Goal: Information Seeking & Learning: Compare options

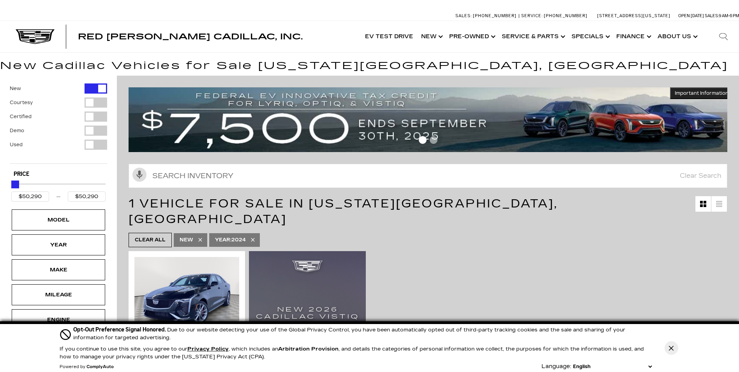
scroll to position [117, 0]
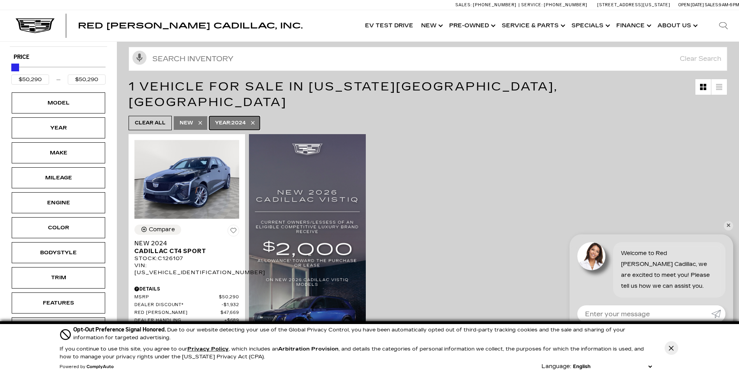
click at [248, 116] on link "Year : 2024" at bounding box center [234, 123] width 51 height 14
type input "$50,049"
type input "$179,434"
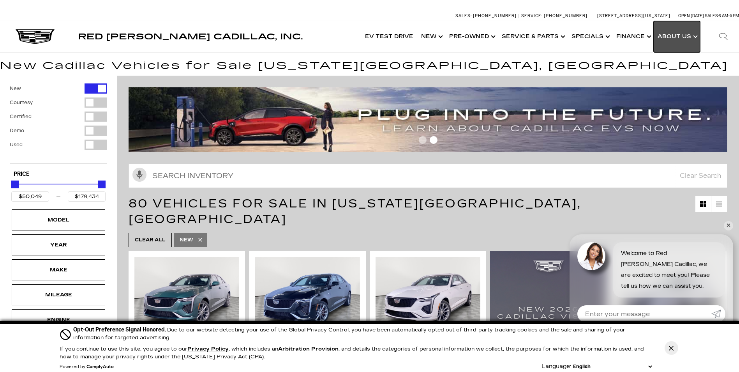
click at [661, 34] on link "Show About Us" at bounding box center [677, 36] width 46 height 31
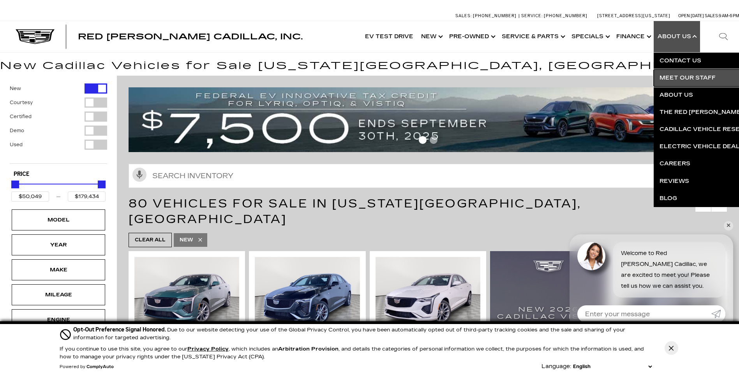
click at [699, 78] on link "Meet Our Staff" at bounding box center [748, 77] width 189 height 17
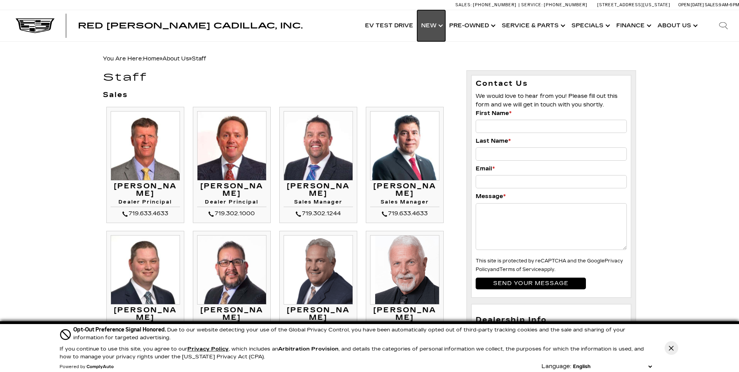
click at [439, 25] on link "Show New" at bounding box center [431, 25] width 28 height 31
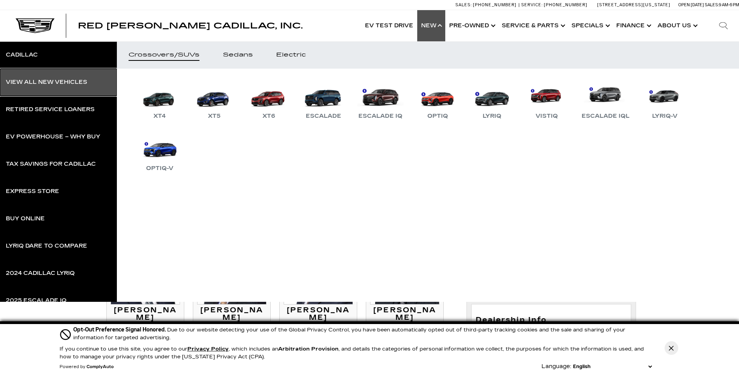
click at [57, 78] on link "View All New Vehicles" at bounding box center [58, 82] width 117 height 27
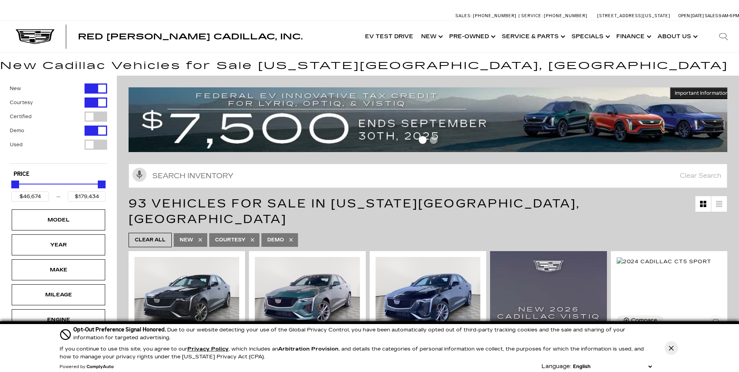
click at [252, 236] on icon at bounding box center [252, 239] width 6 height 6
click at [239, 236] on icon at bounding box center [239, 239] width 6 height 6
type input "$50,049"
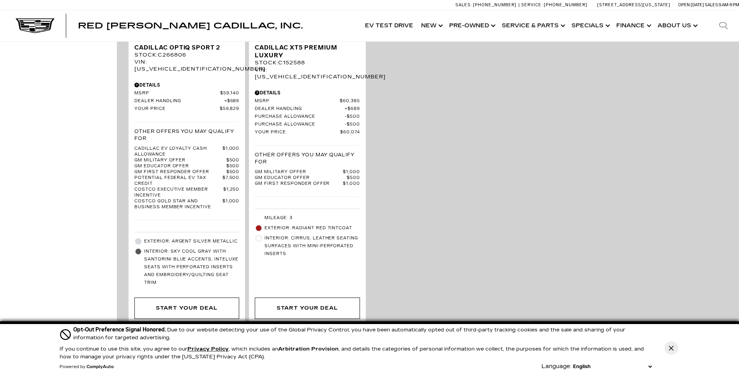
scroll to position [1909, 0]
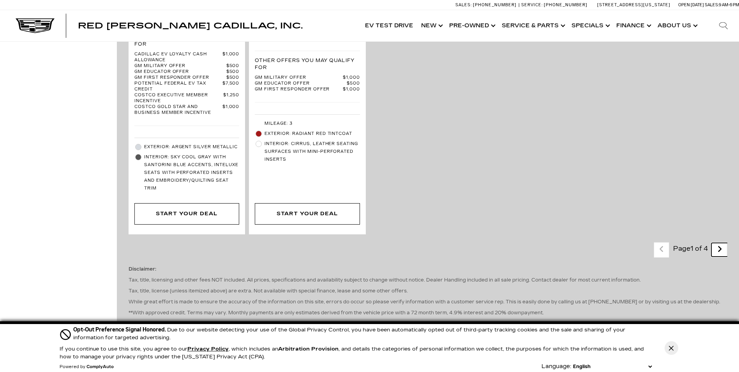
click at [728, 243] on link "Next - Page" at bounding box center [719, 250] width 17 height 14
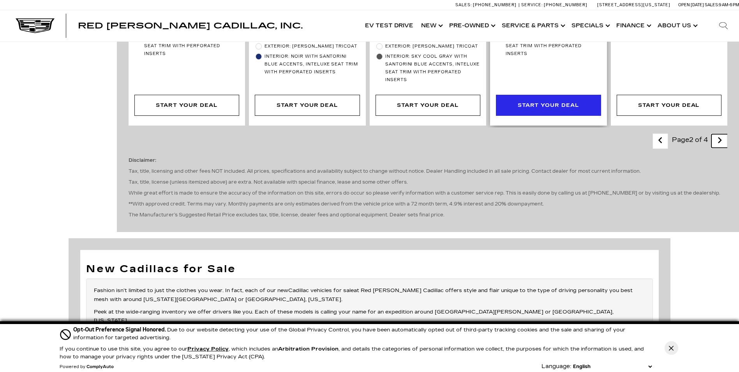
scroll to position [1714, 0]
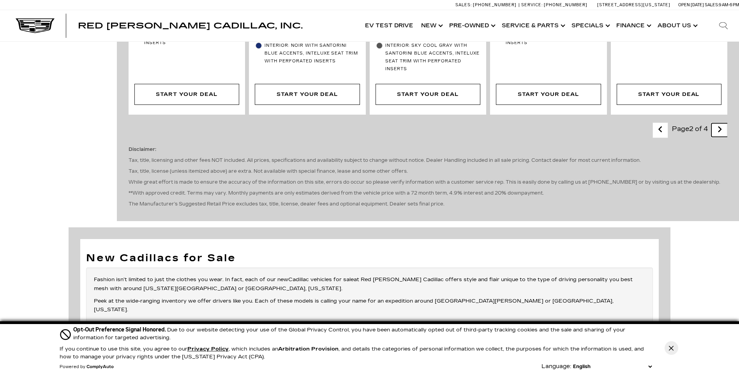
click at [722, 123] on icon "next page" at bounding box center [719, 129] width 5 height 12
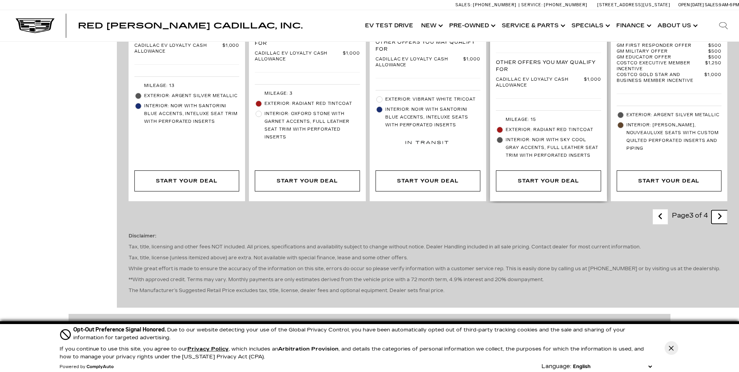
scroll to position [1597, 0]
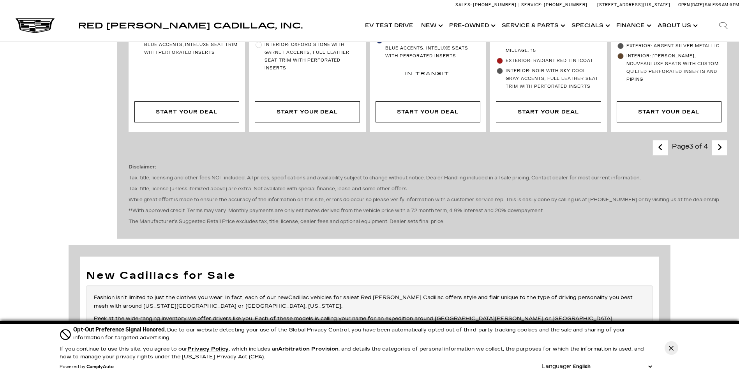
click at [730, 134] on div "Last - Page Page 3 of 4 Next - Page Disclaimer: Tax, title, licensing and other…" at bounding box center [428, 186] width 622 height 104
click at [727, 141] on link "Next - Page" at bounding box center [719, 148] width 17 height 14
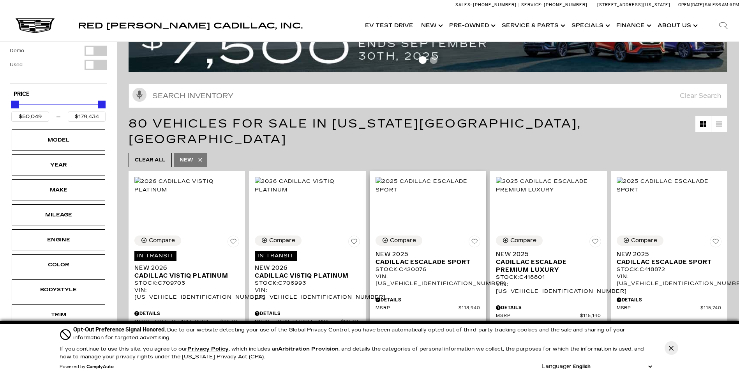
scroll to position [78, 0]
